Goal: Task Accomplishment & Management: Complete application form

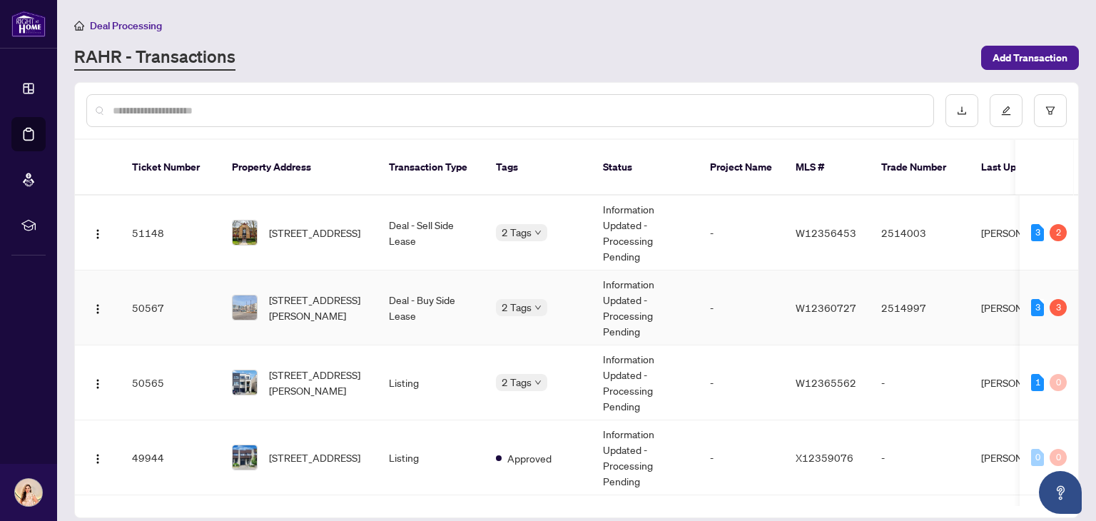
click at [465, 290] on td "Deal - Buy Side Lease" at bounding box center [430, 307] width 107 height 75
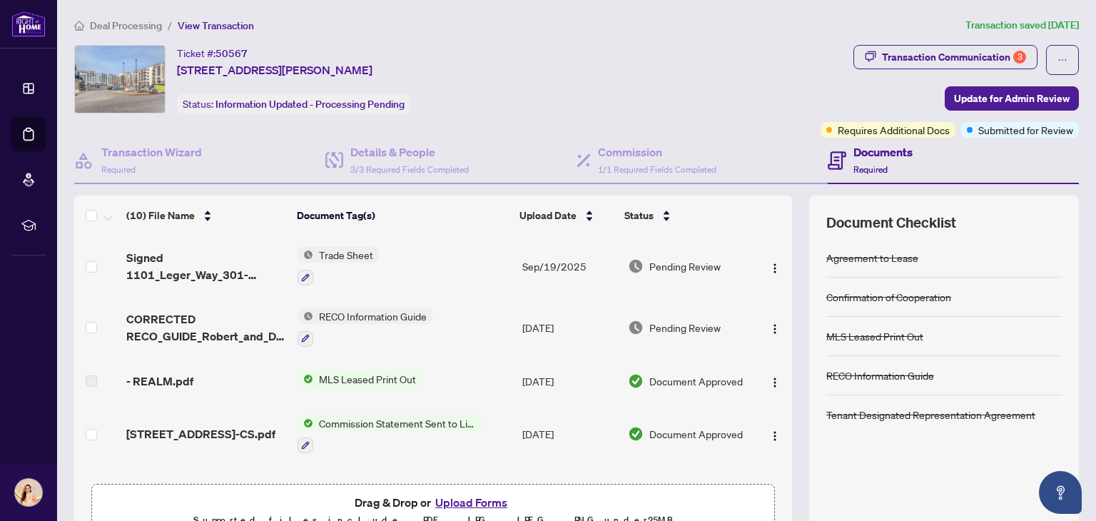
scroll to position [34, 0]
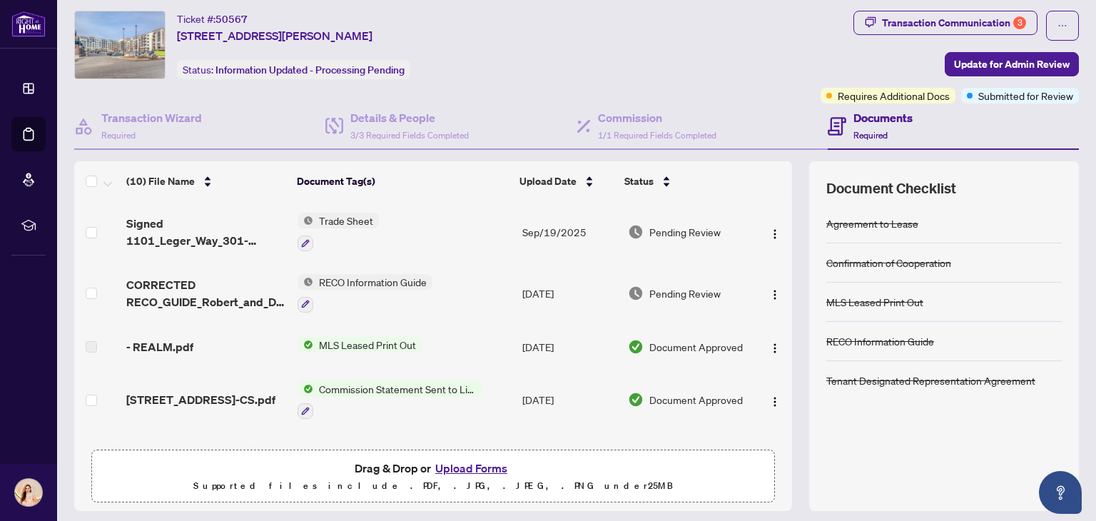
click at [472, 464] on button "Upload Forms" at bounding box center [471, 468] width 81 height 19
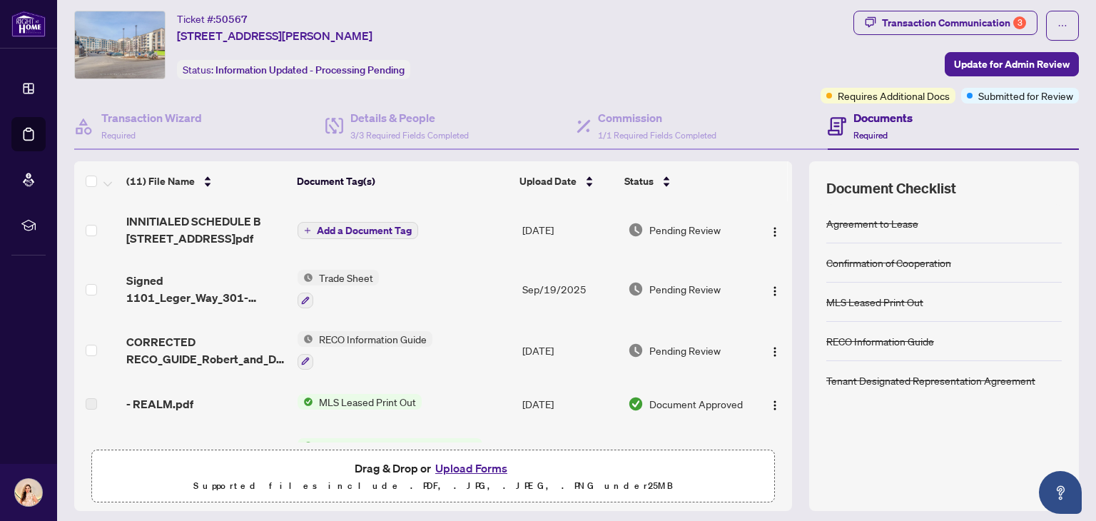
click at [379, 225] on span "Add a Document Tag" at bounding box center [364, 230] width 95 height 10
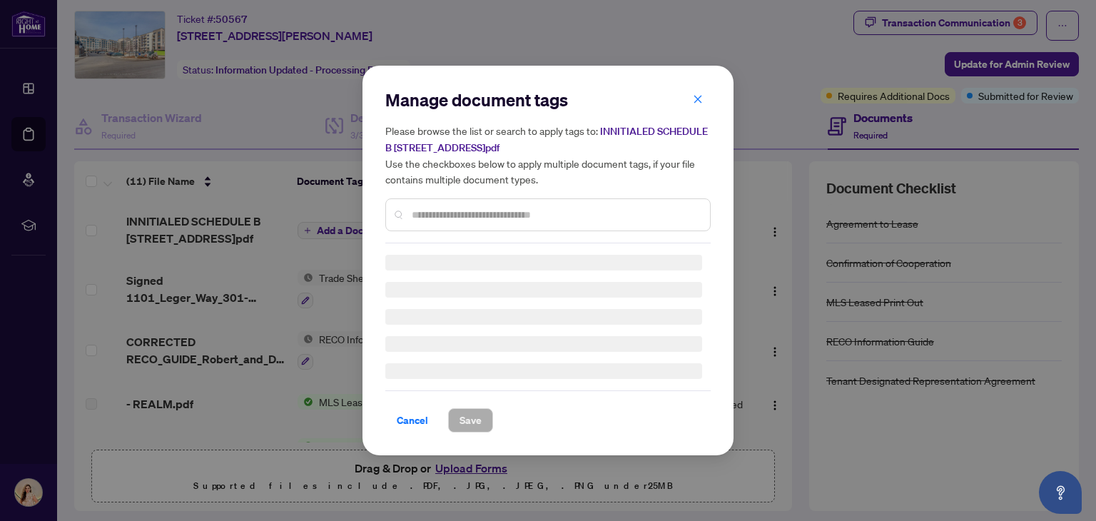
click at [444, 215] on input "text" at bounding box center [555, 215] width 287 height 16
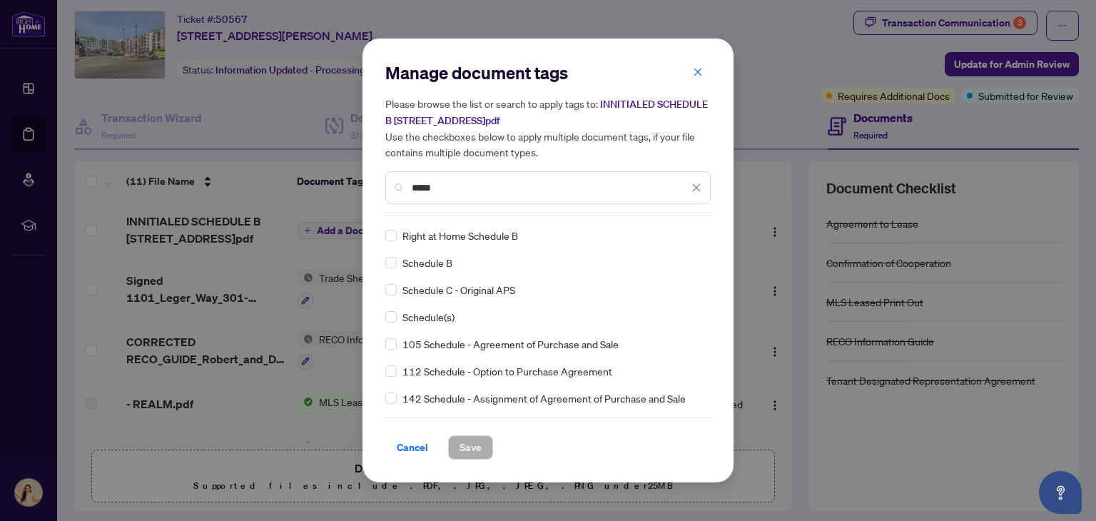
type input "*****"
click at [471, 443] on span "Save" at bounding box center [470, 447] width 22 height 23
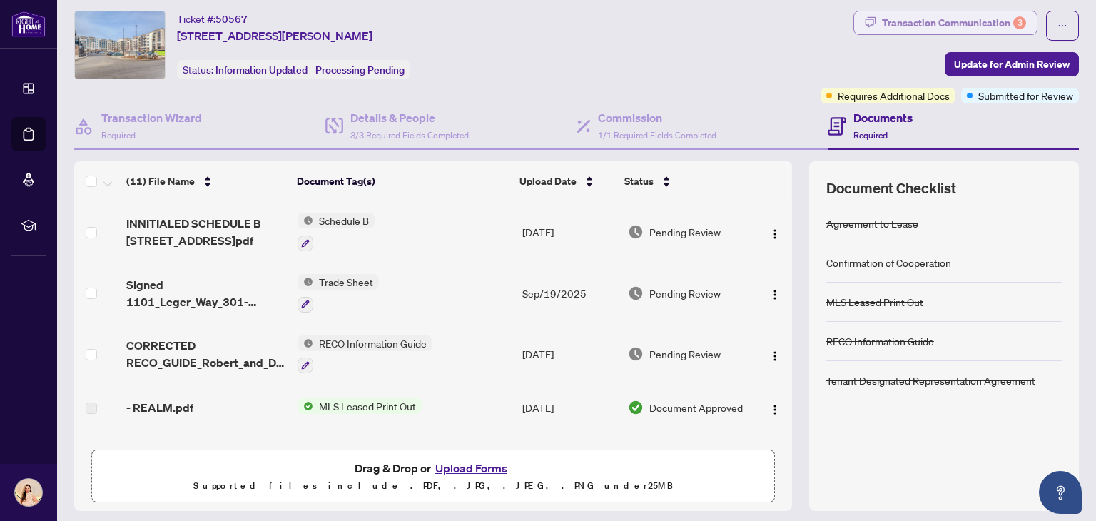
click at [999, 24] on div "Transaction Communication 3" at bounding box center [954, 22] width 144 height 23
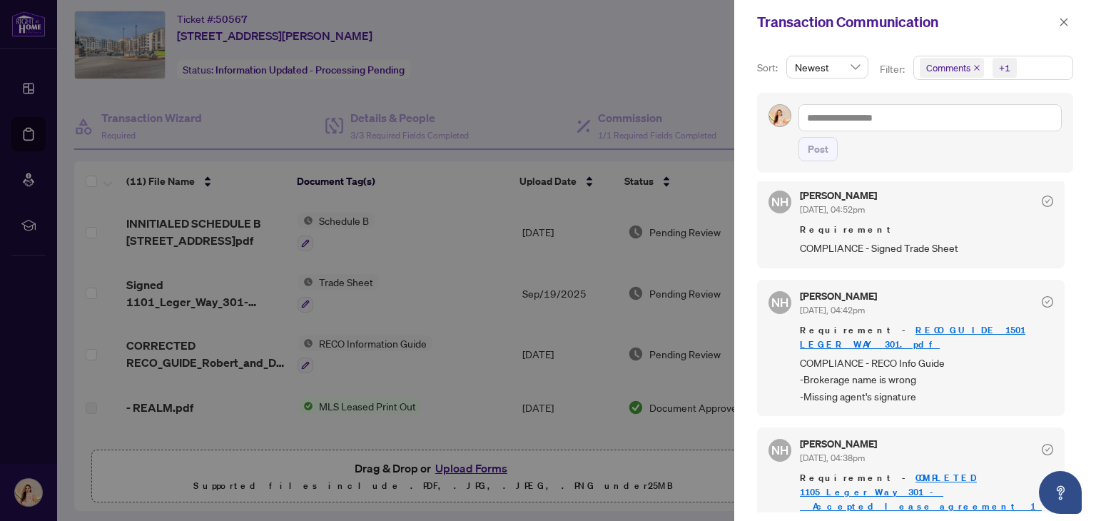
scroll to position [228, 0]
click at [1061, 26] on icon "close" at bounding box center [1064, 22] width 10 height 10
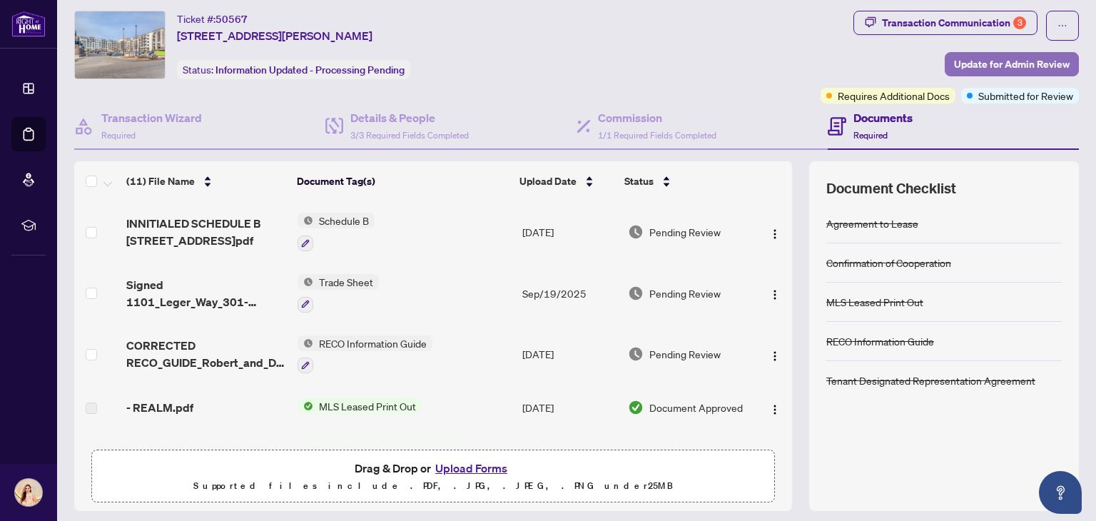
click at [979, 59] on span "Update for Admin Review" at bounding box center [1012, 64] width 116 height 23
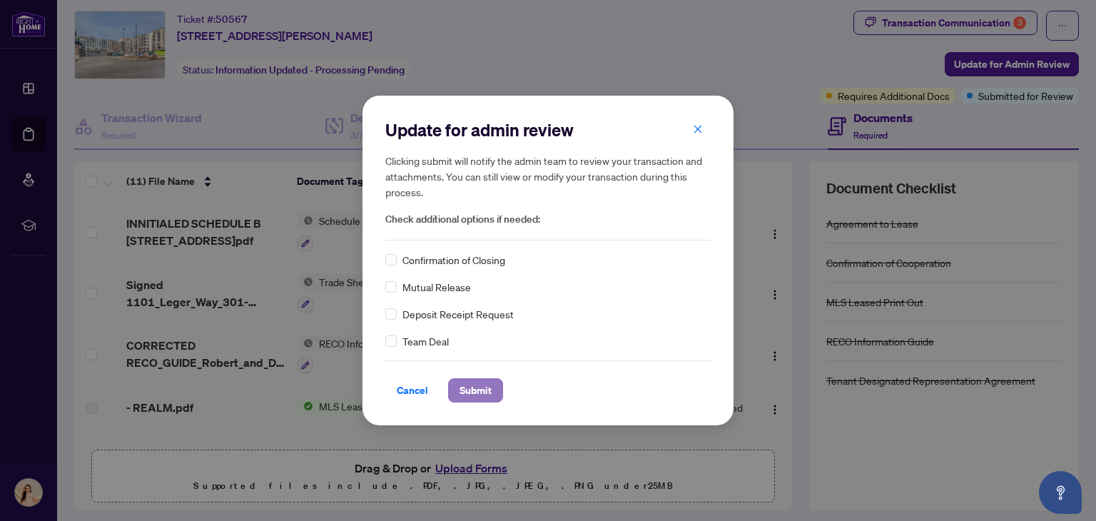
click at [493, 395] on button "Submit" at bounding box center [475, 390] width 55 height 24
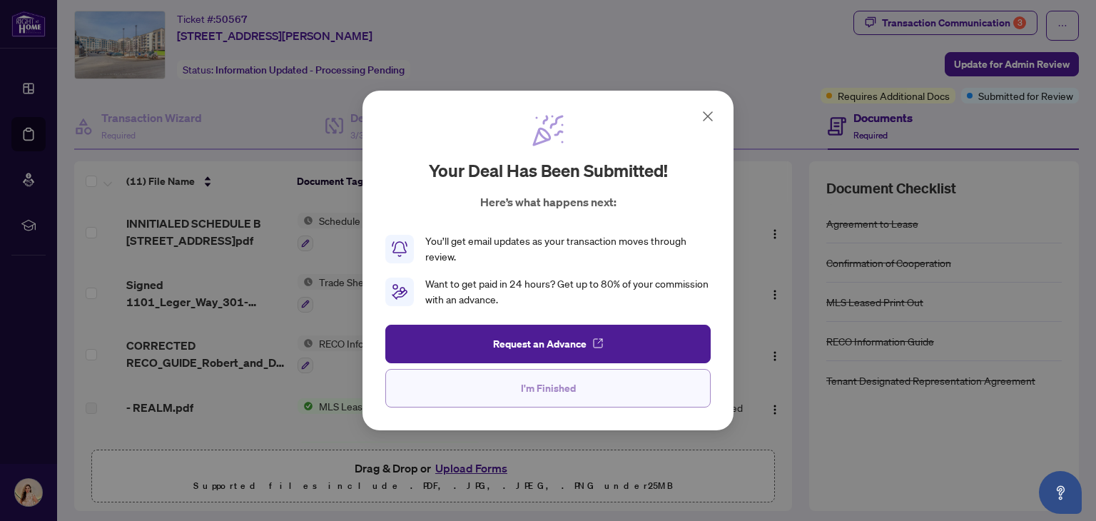
click at [542, 392] on span "I'm Finished" at bounding box center [548, 388] width 55 height 23
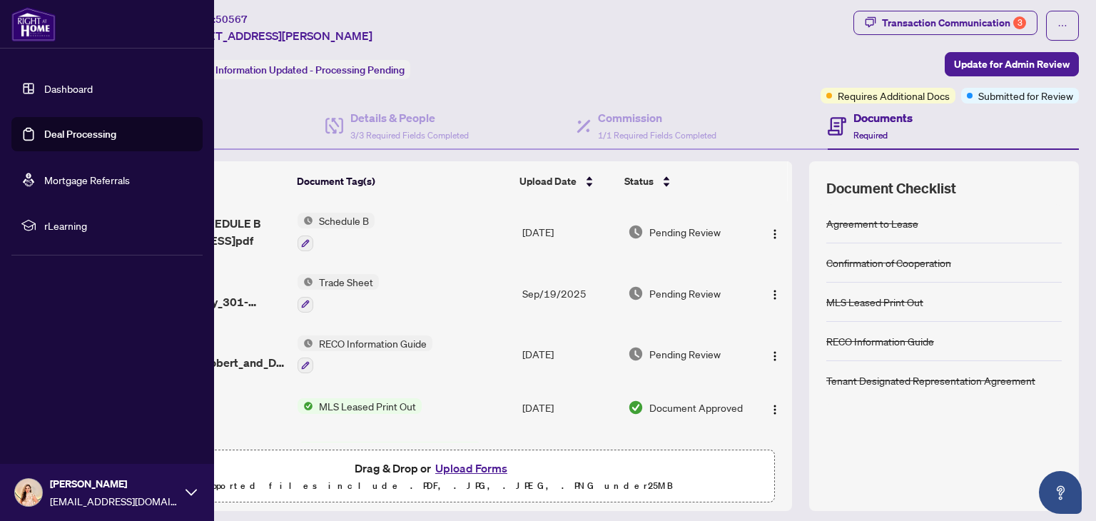
click at [93, 82] on link "Dashboard" at bounding box center [68, 88] width 49 height 13
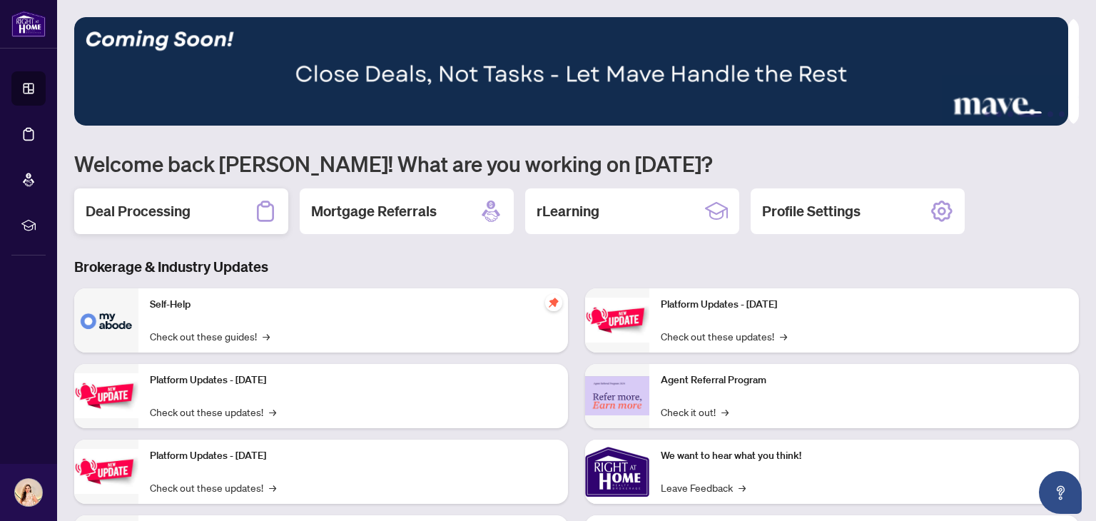
click at [164, 221] on div "Deal Processing" at bounding box center [181, 211] width 214 height 46
